Goal: Information Seeking & Learning: Learn about a topic

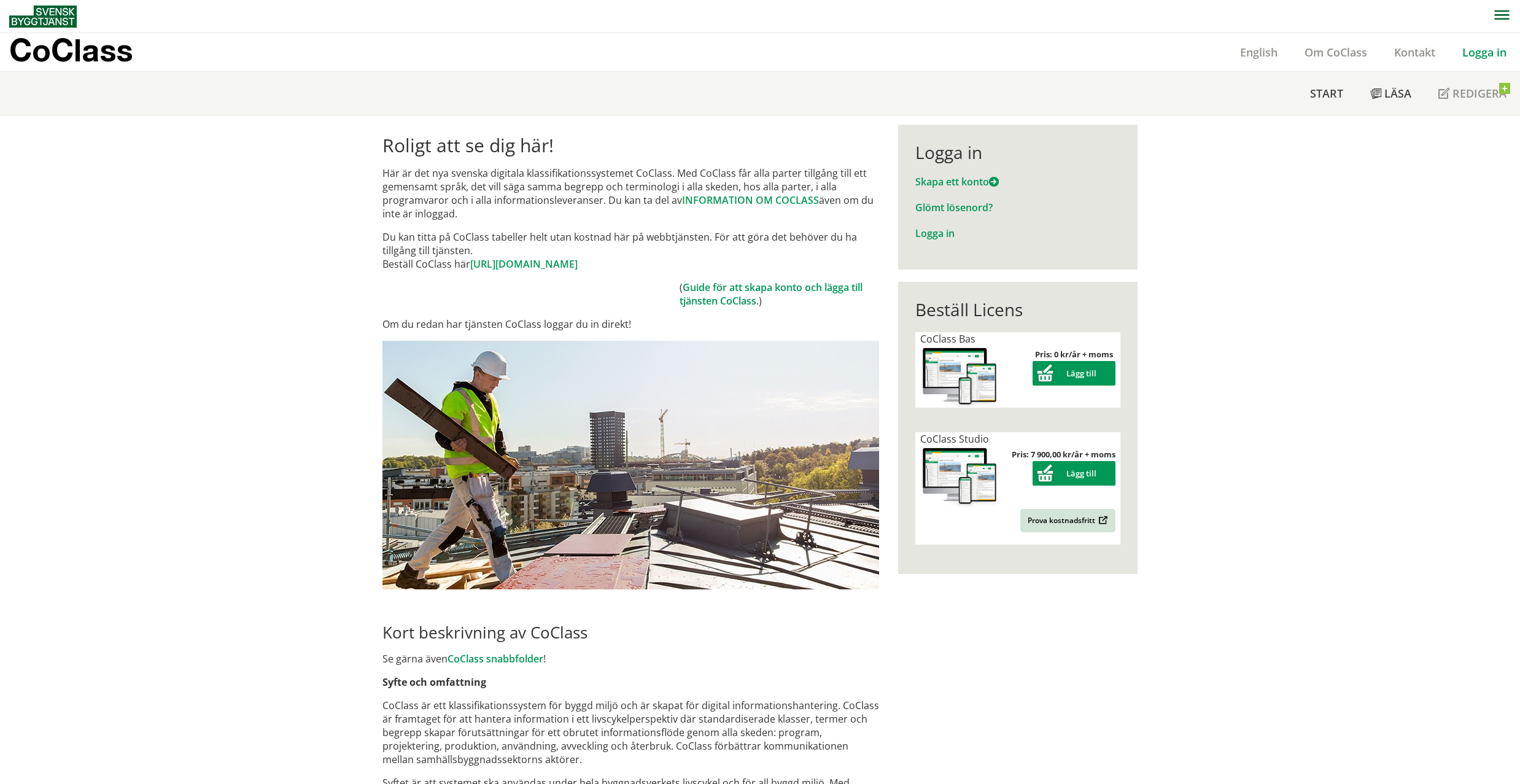
click at [1472, 54] on link "Logga in" at bounding box center [1485, 52] width 71 height 15
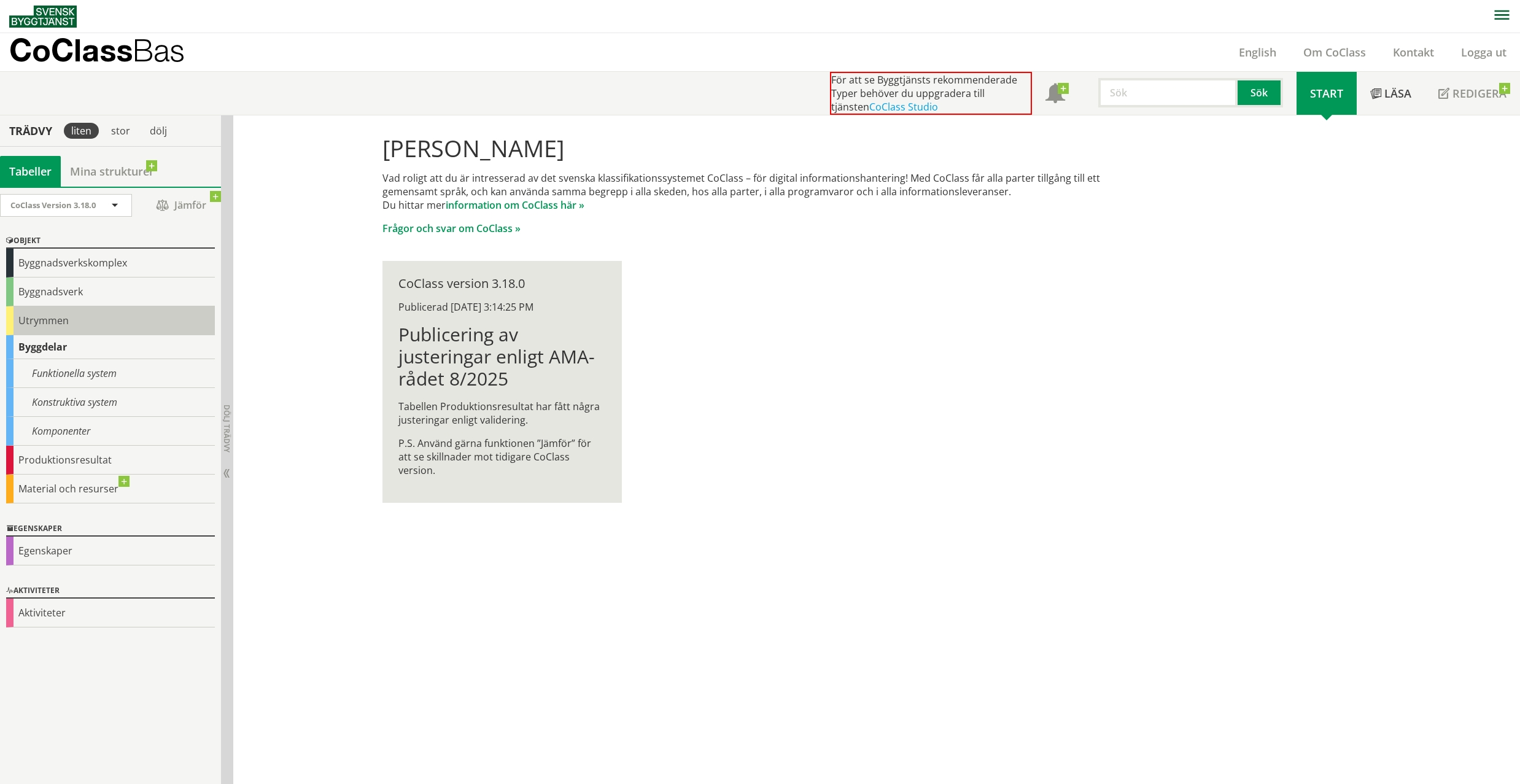
click at [80, 324] on div "Utrymmen" at bounding box center [110, 321] width 209 height 29
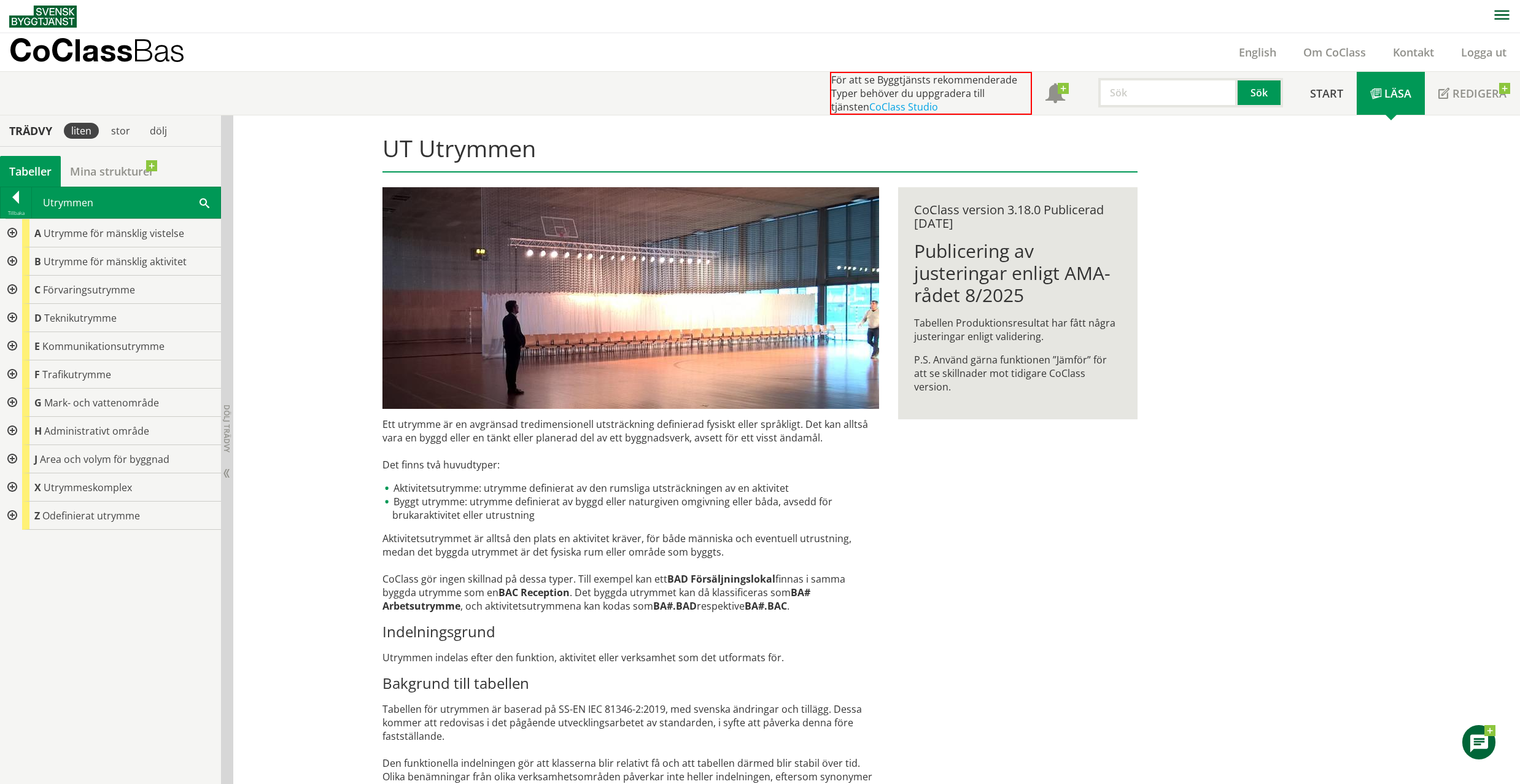
click at [6, 319] on div at bounding box center [11, 318] width 22 height 28
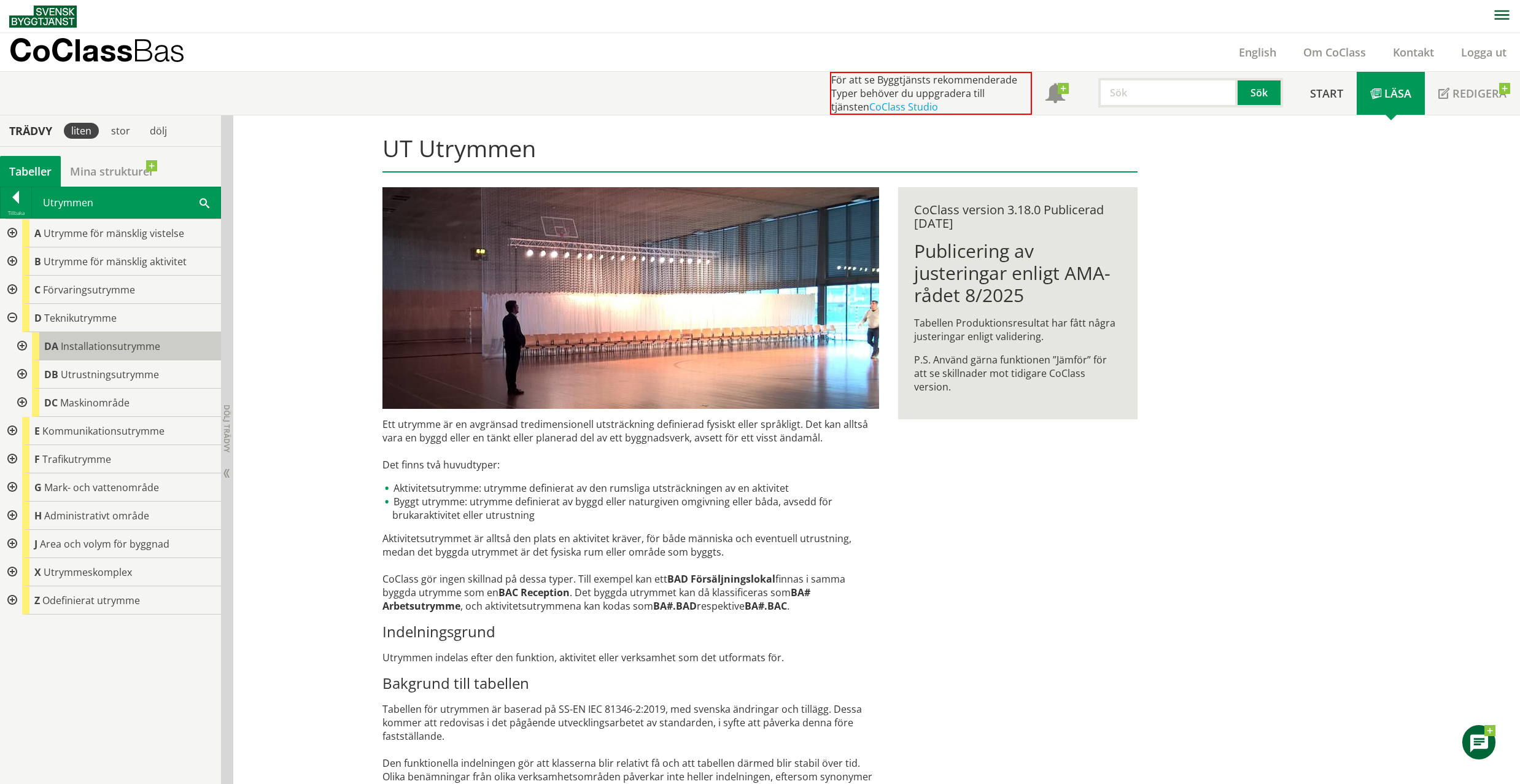
click at [98, 349] on span "Installationsutrymme" at bounding box center [110, 346] width 99 height 13
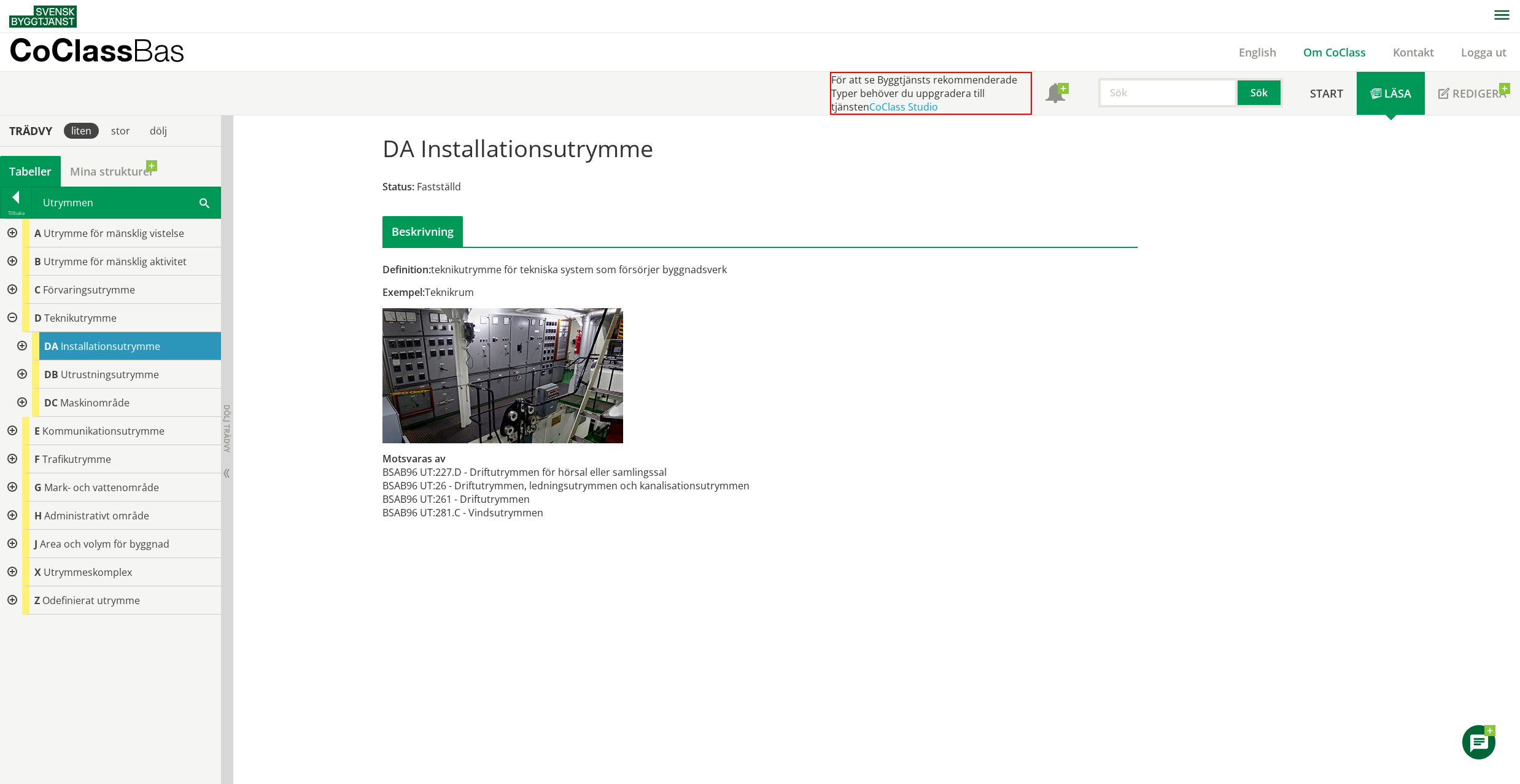
click at [1313, 46] on link "Om CoClass" at bounding box center [1335, 52] width 90 height 15
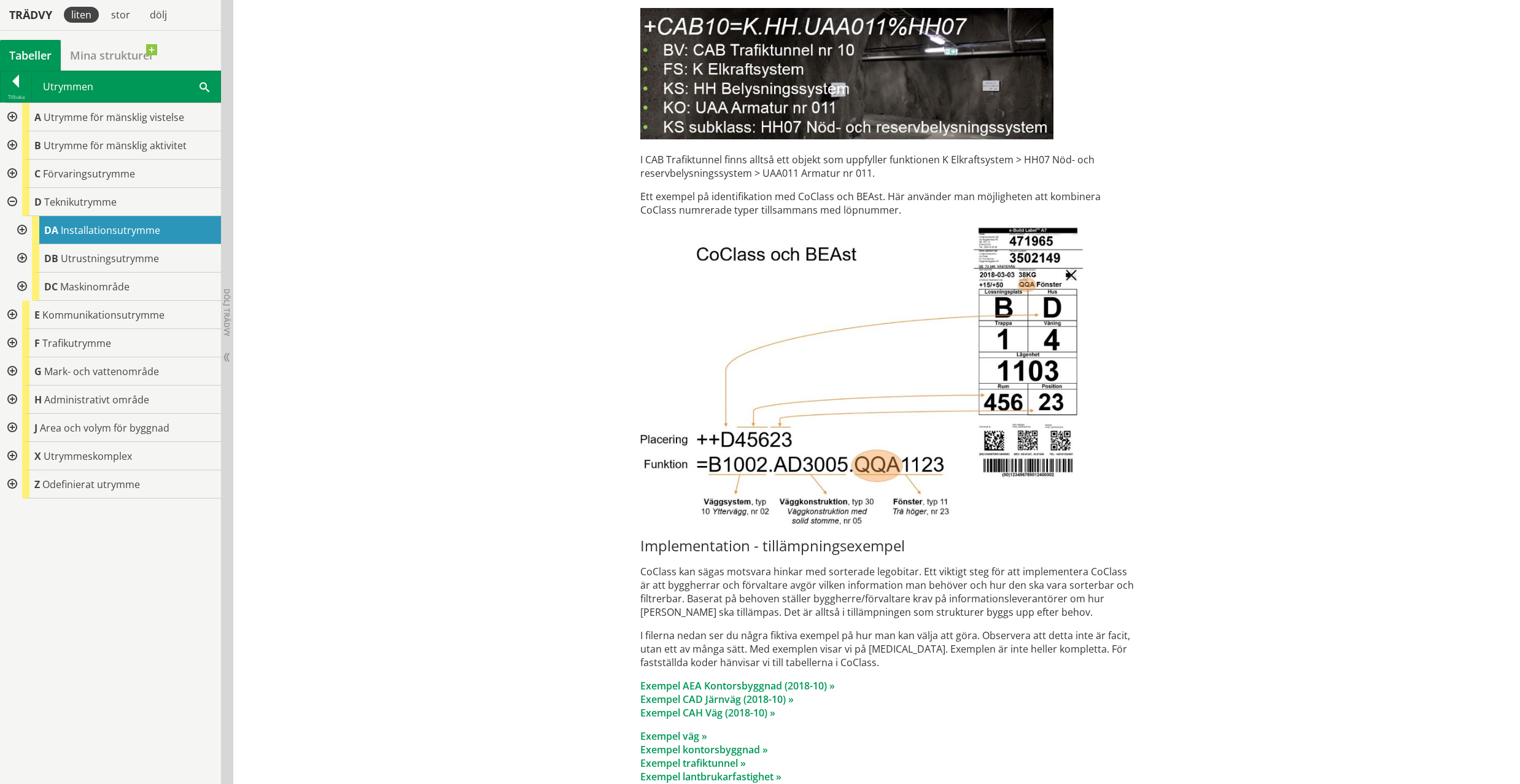
scroll to position [3766, 0]
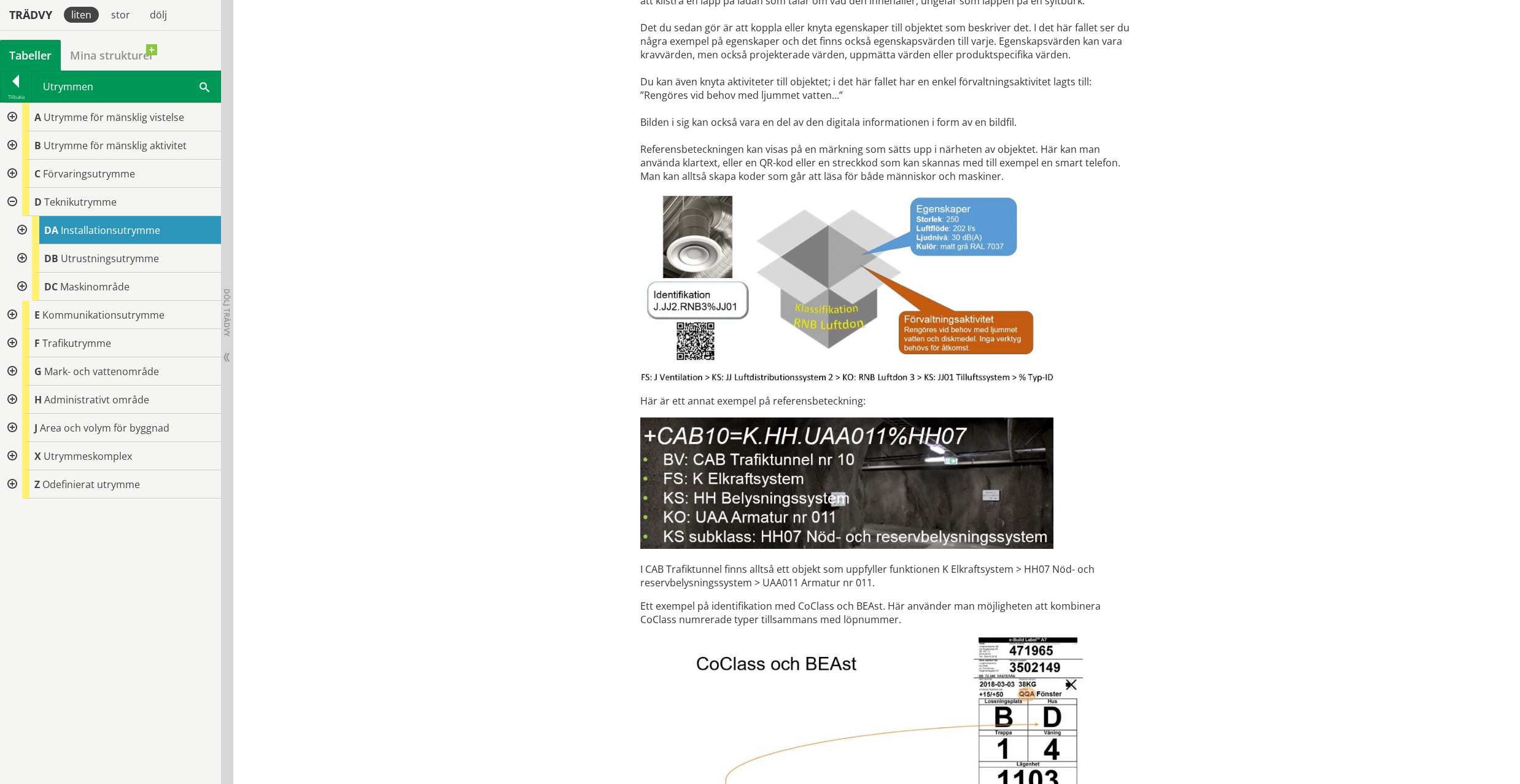
click at [74, 82] on div "Utrymmen Sök" at bounding box center [126, 86] width 188 height 31
click at [20, 80] on div at bounding box center [16, 84] width 31 height 17
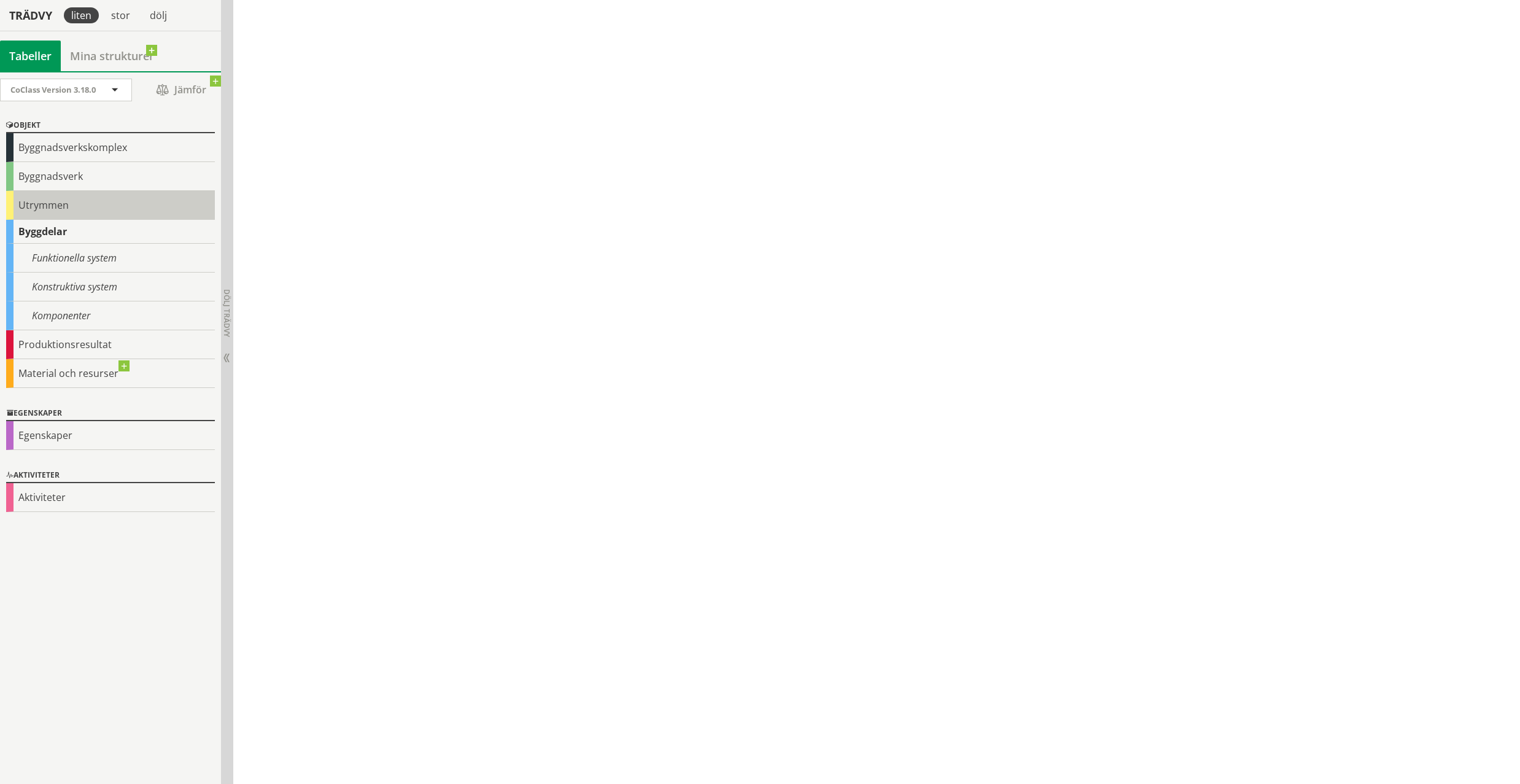
click at [62, 204] on div "Utrymmen" at bounding box center [110, 205] width 209 height 29
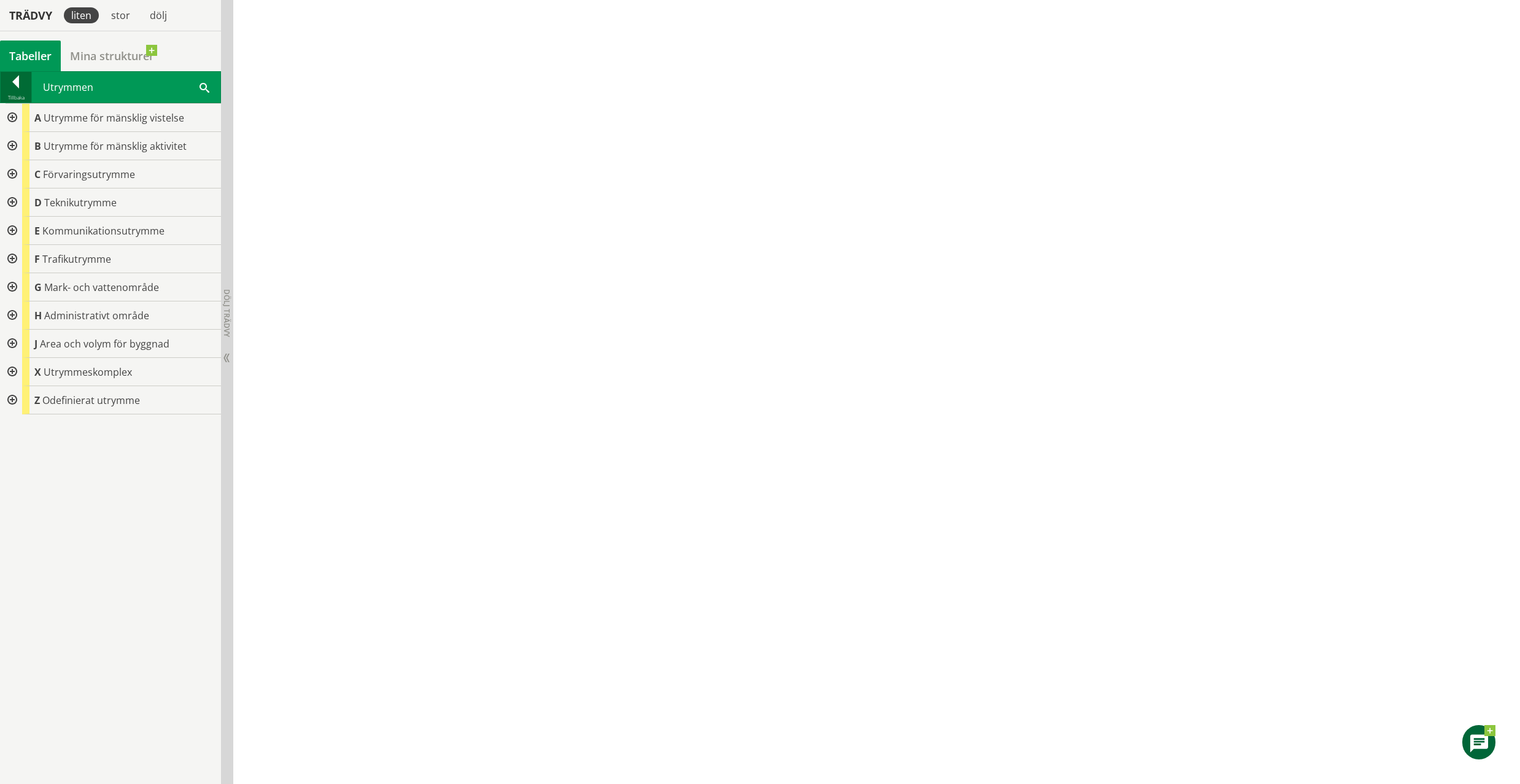
click at [23, 89] on div at bounding box center [16, 84] width 31 height 17
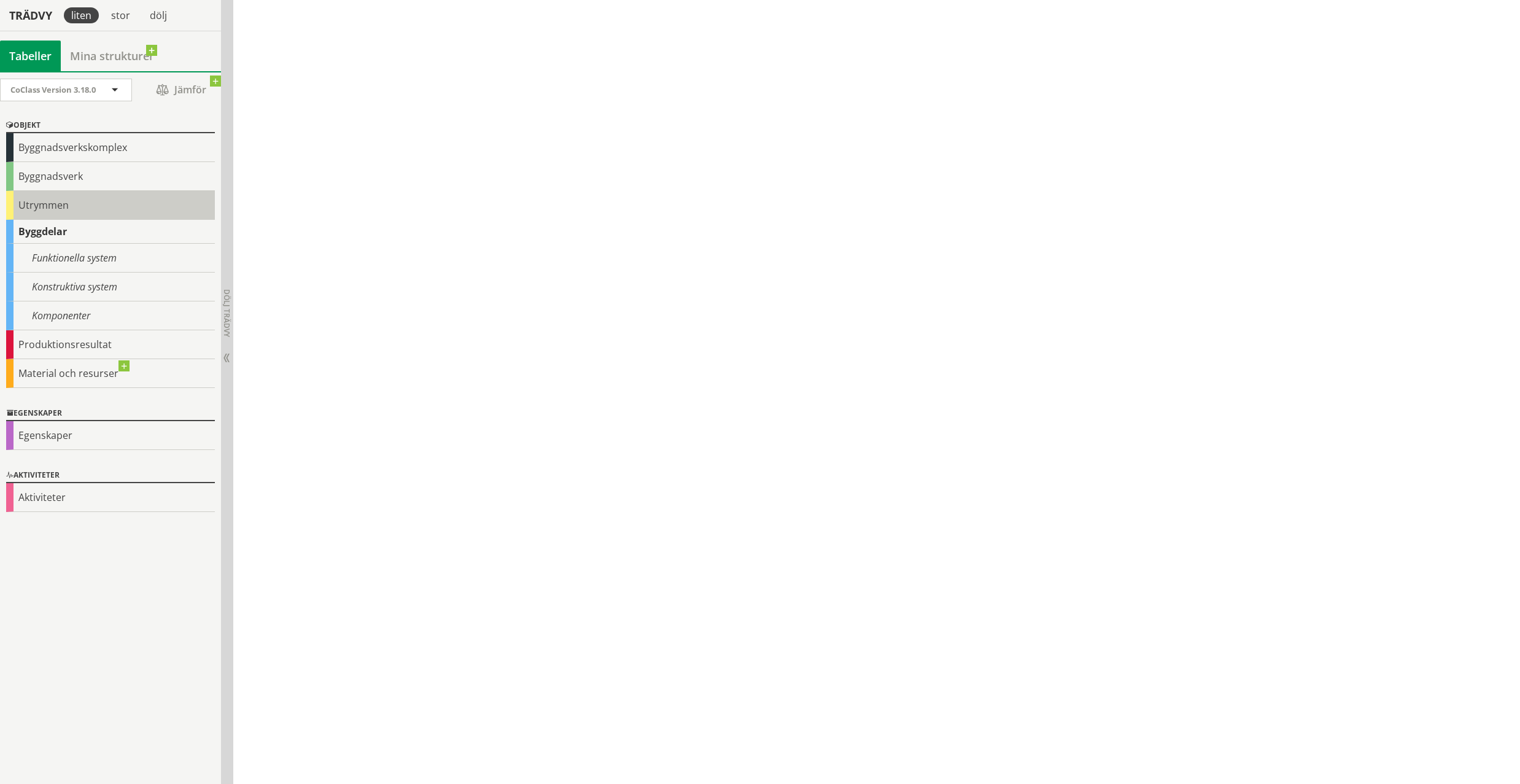
click at [58, 207] on div "Utrymmen" at bounding box center [110, 205] width 209 height 29
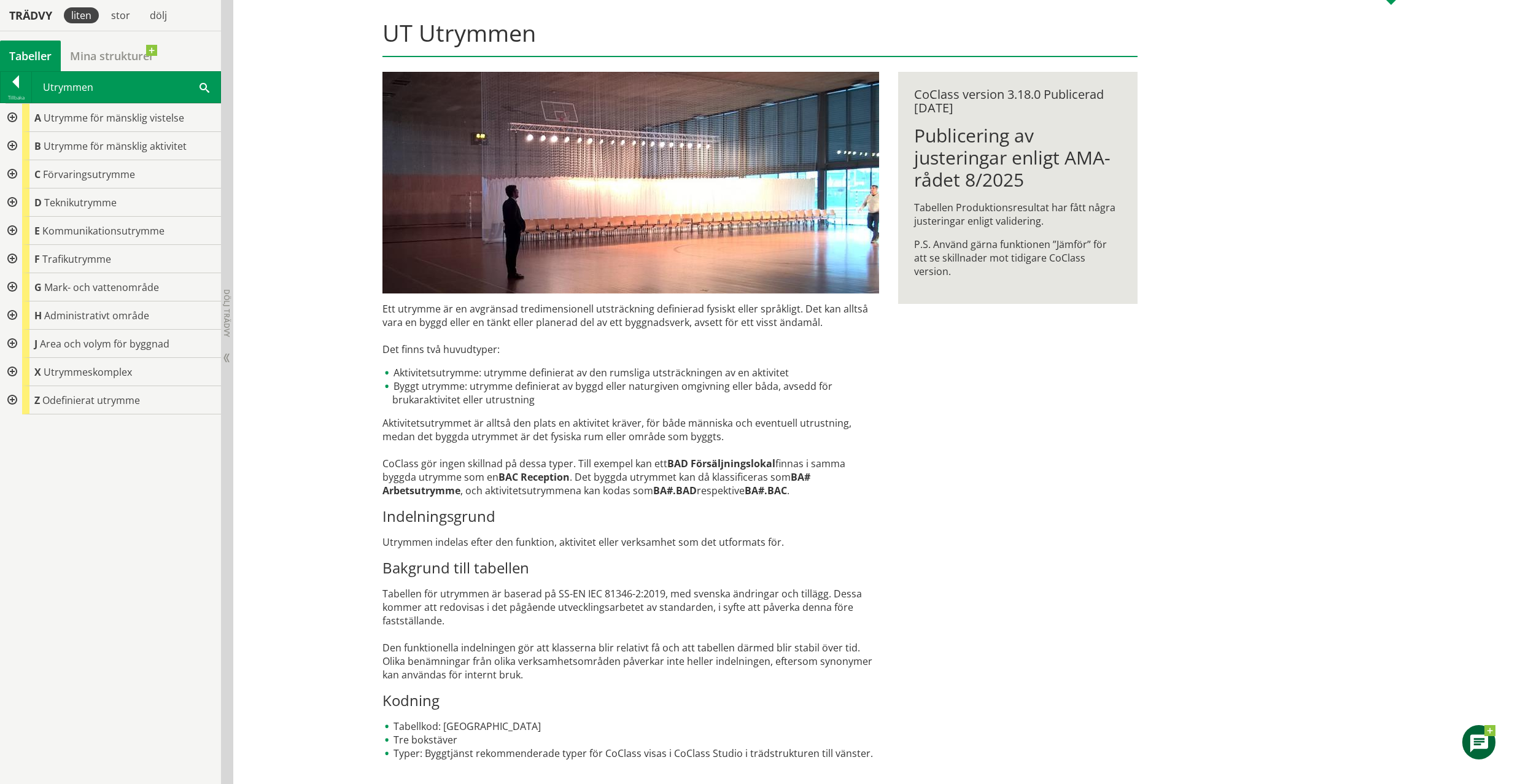
scroll to position [136, 0]
